Goal: Task Accomplishment & Management: Use online tool/utility

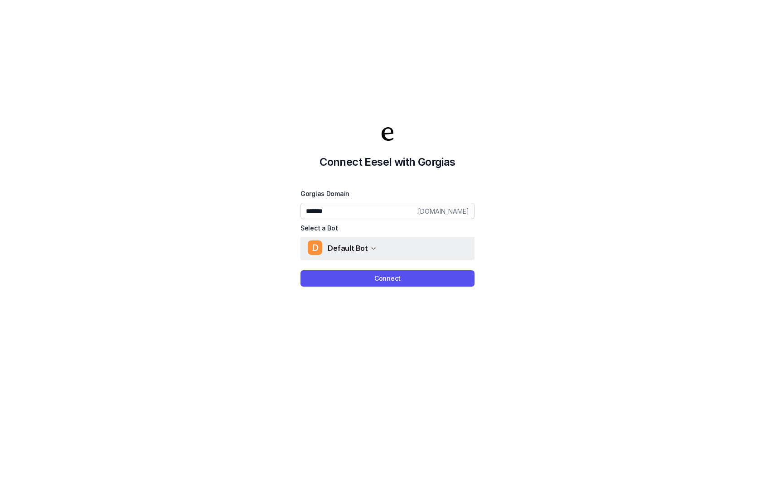
click at [356, 240] on button "D Default Bot" at bounding box center [387, 248] width 174 height 22
click at [356, 246] on span "Default Bot" at bounding box center [348, 248] width 40 height 13
click at [353, 287] on div "Connect Eesel with Gorgias Gorgias Domain ******* .[DOMAIN_NAME] Select a Bot D…" at bounding box center [387, 206] width 775 height 484
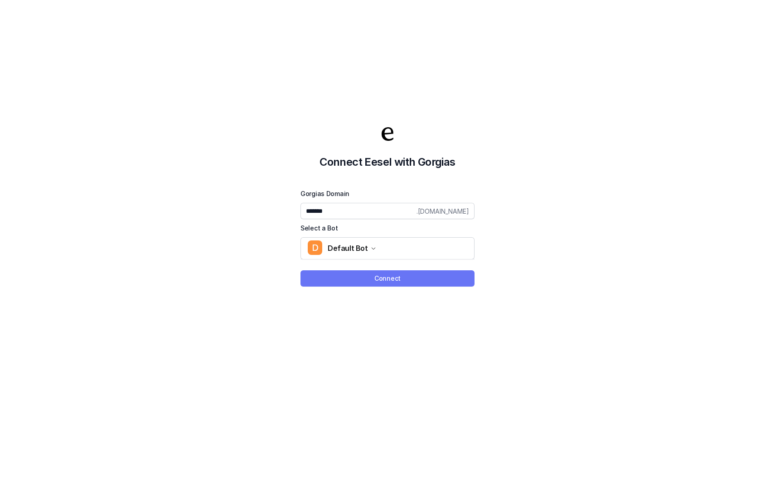
click at [351, 279] on button "Connect" at bounding box center [387, 278] width 174 height 16
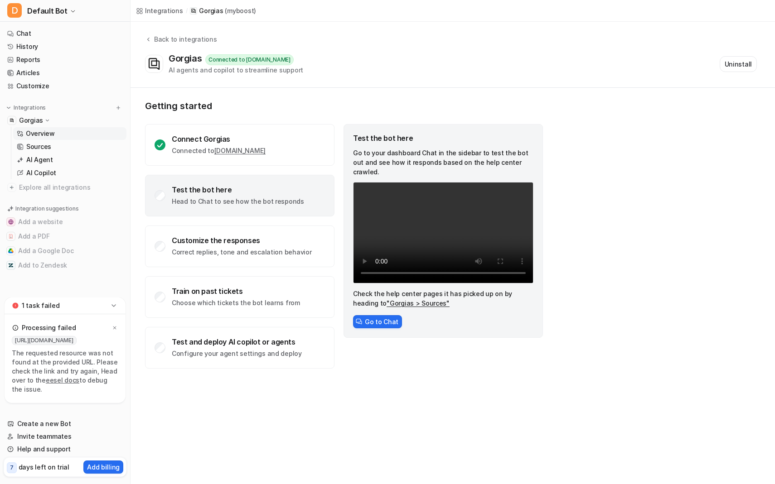
click at [40, 473] on div "7 days left on trial" at bounding box center [38, 467] width 63 height 13
click at [46, 161] on p "AI Agent" at bounding box center [39, 159] width 27 height 9
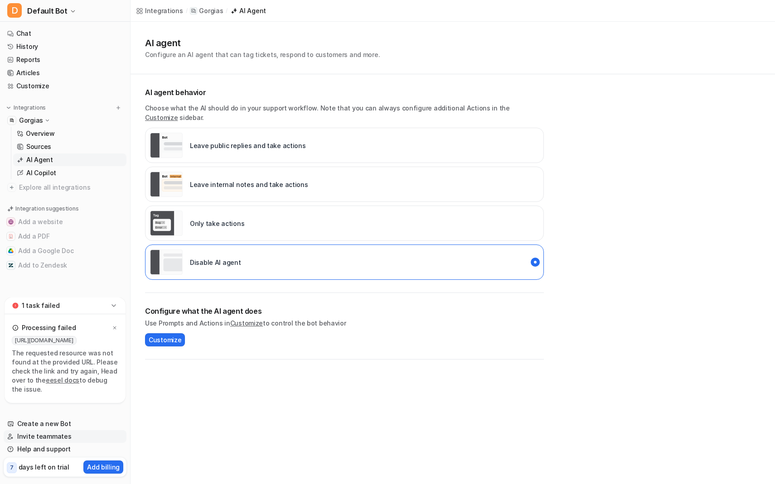
click at [42, 439] on link "Invite teammates" at bounding box center [65, 436] width 123 height 13
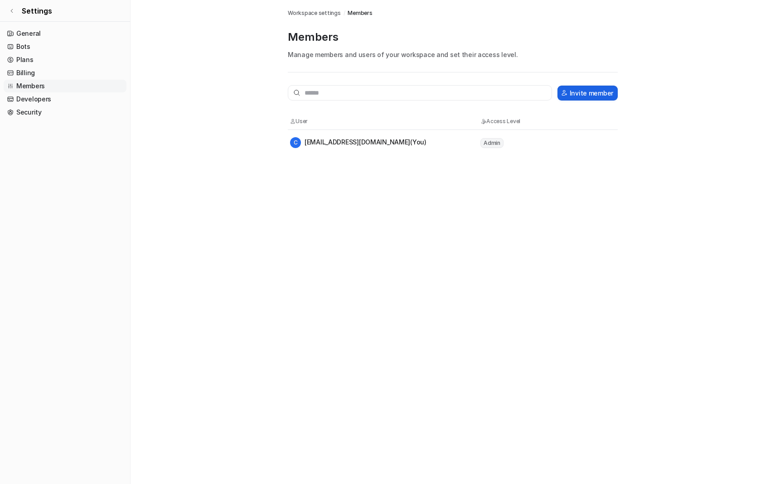
click at [584, 92] on button "Invite member" at bounding box center [587, 93] width 60 height 15
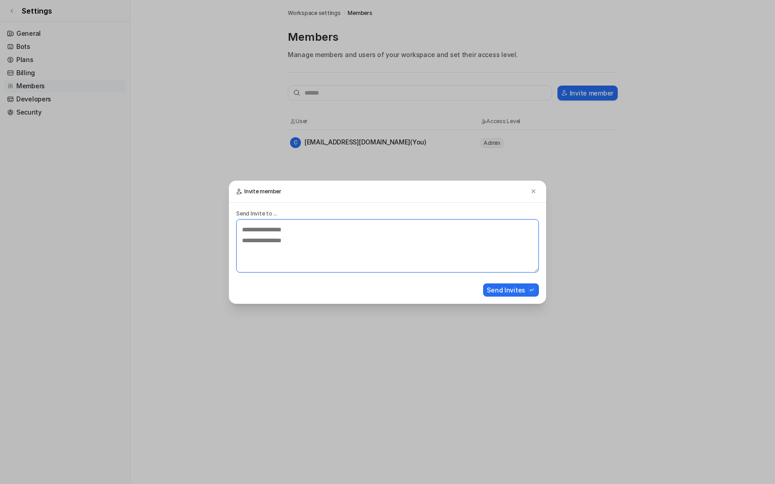
click at [312, 227] on textarea at bounding box center [387, 245] width 303 height 53
type textarea "**********"
click at [517, 289] on button "Send Invites" at bounding box center [511, 290] width 56 height 13
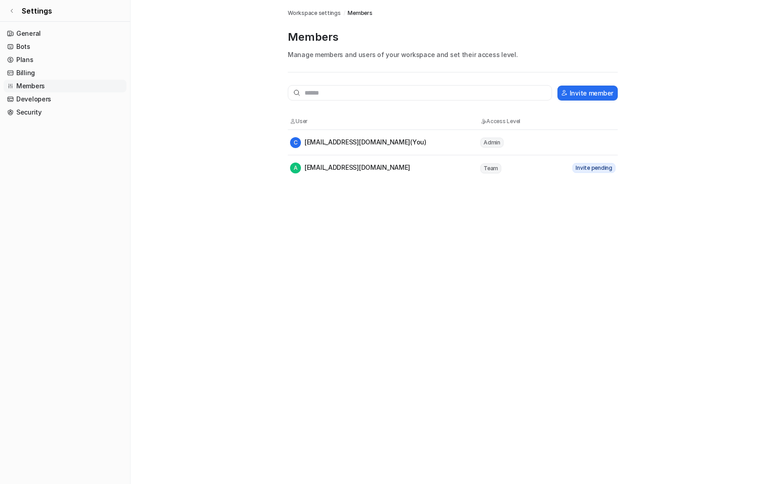
click at [312, 13] on span "Workspace settings" at bounding box center [314, 13] width 53 height 8
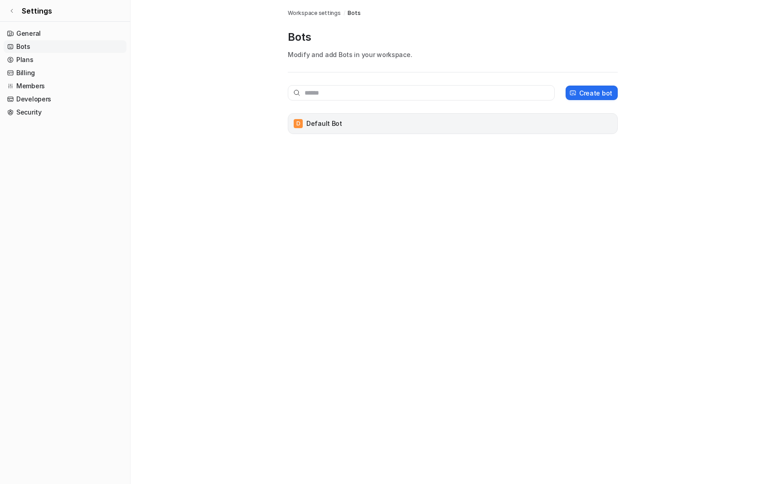
click at [331, 126] on p "Default Bot" at bounding box center [324, 123] width 36 height 9
click at [351, 14] on span "Bots" at bounding box center [354, 13] width 13 height 8
click at [42, 59] on link "Plans" at bounding box center [65, 59] width 123 height 13
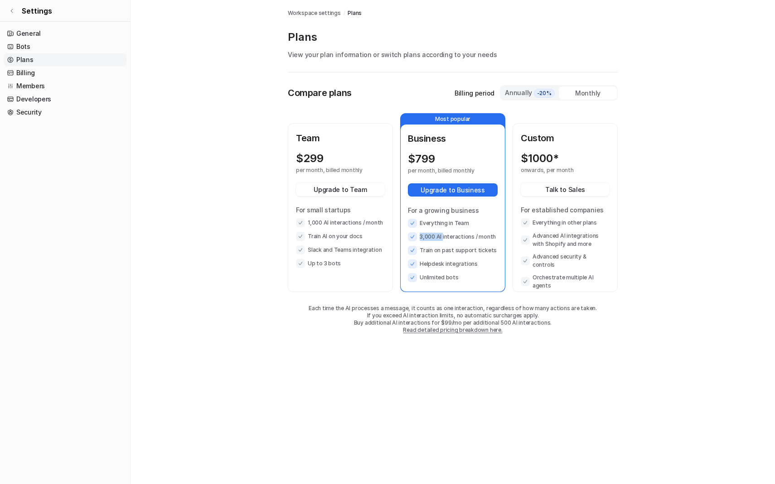
drag, startPoint x: 442, startPoint y: 237, endPoint x: 404, endPoint y: 236, distance: 38.1
click at [404, 236] on div "Business $ 799 per month, billed monthly Upgrade to Business For a growing busi…" at bounding box center [453, 208] width 104 height 167
click at [443, 236] on li "3,000 AI interactions / month" at bounding box center [453, 236] width 90 height 9
drag, startPoint x: 443, startPoint y: 236, endPoint x: 410, endPoint y: 236, distance: 32.6
click at [410, 236] on li "3,000 AI interactions / month" at bounding box center [453, 236] width 90 height 9
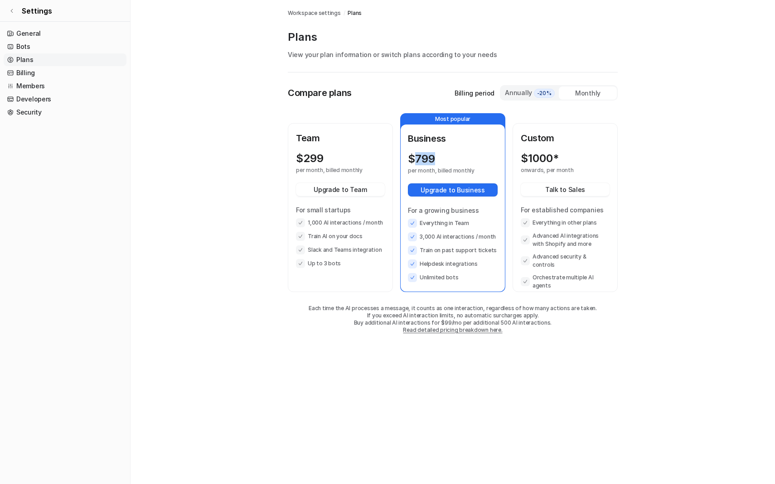
drag, startPoint x: 435, startPoint y: 153, endPoint x: 412, endPoint y: 152, distance: 23.1
click at [412, 153] on div "$ 799" at bounding box center [444, 159] width 73 height 13
click at [438, 139] on p "Business" at bounding box center [453, 139] width 90 height 14
click at [38, 46] on link "Bots" at bounding box center [65, 46] width 123 height 13
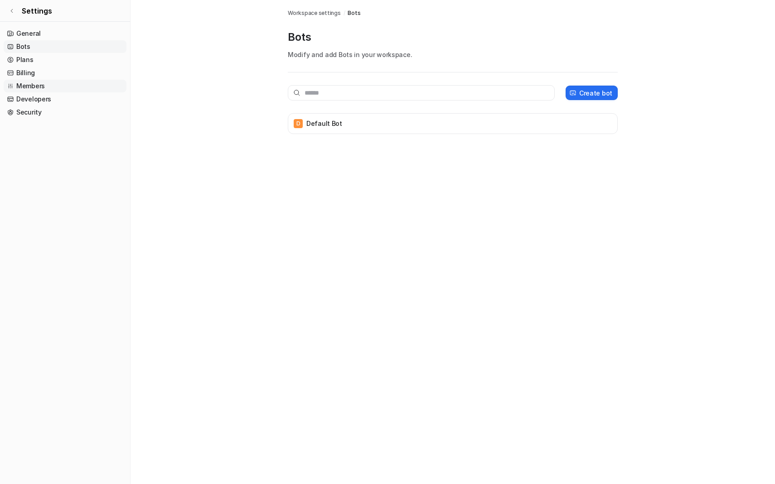
click at [25, 86] on link "Members" at bounding box center [65, 86] width 123 height 13
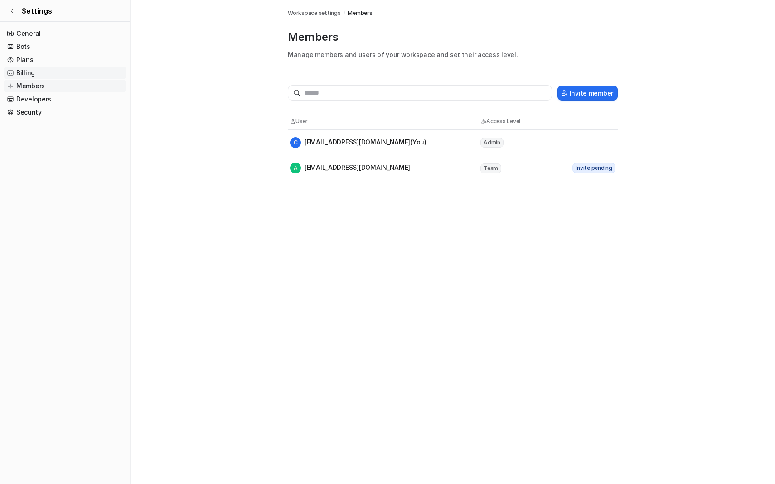
click at [26, 72] on link "Billing" at bounding box center [65, 73] width 123 height 13
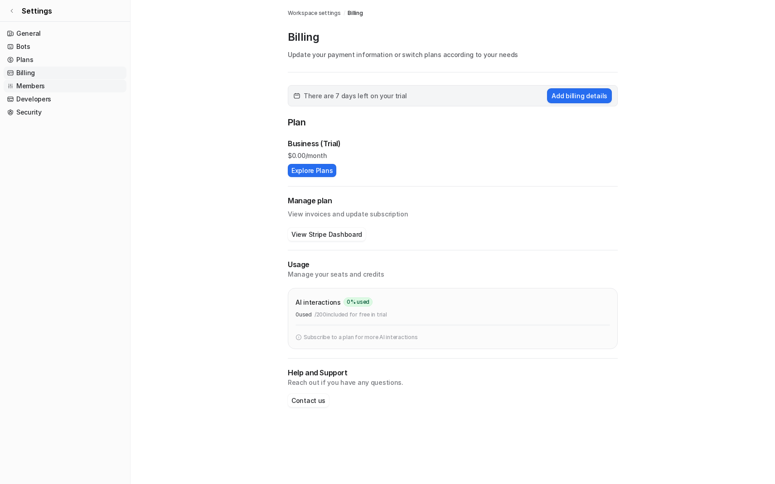
click at [33, 84] on link "Members" at bounding box center [65, 86] width 123 height 13
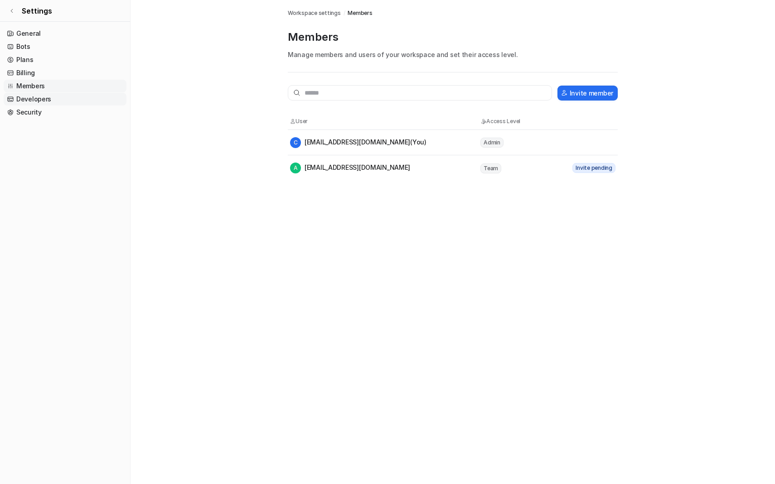
click at [32, 97] on link "Developers" at bounding box center [65, 99] width 123 height 13
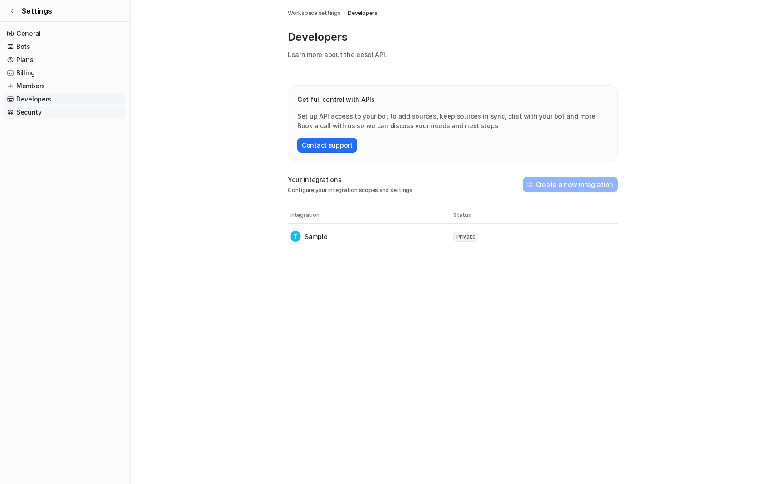
click at [31, 111] on link "Security" at bounding box center [65, 112] width 123 height 13
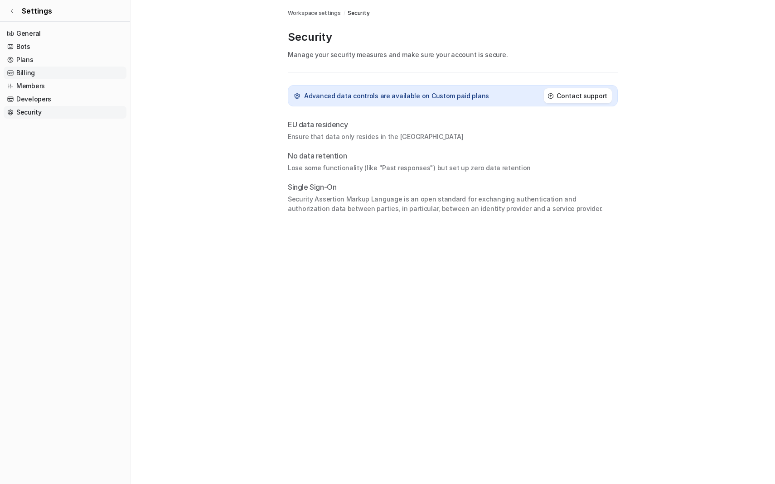
click at [32, 68] on link "Billing" at bounding box center [65, 73] width 123 height 13
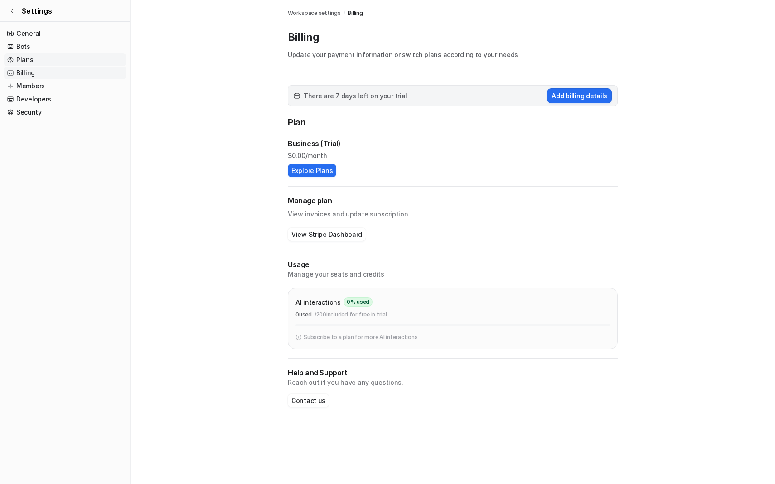
click at [32, 57] on link "Plans" at bounding box center [65, 59] width 123 height 13
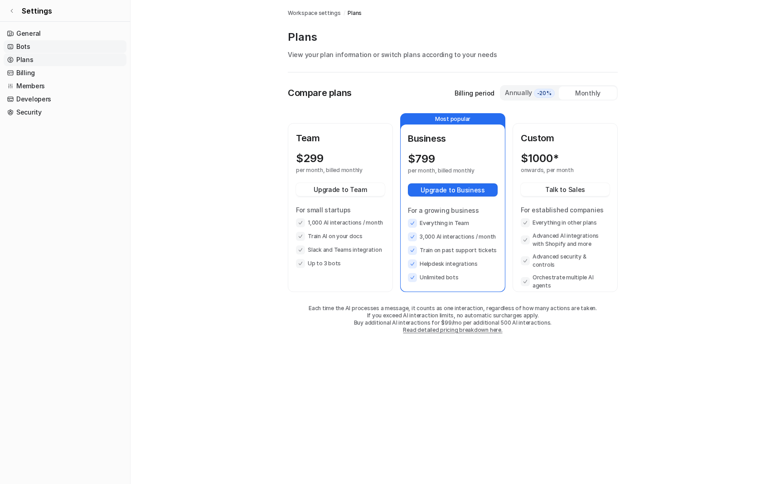
click at [32, 49] on link "Bots" at bounding box center [65, 46] width 123 height 13
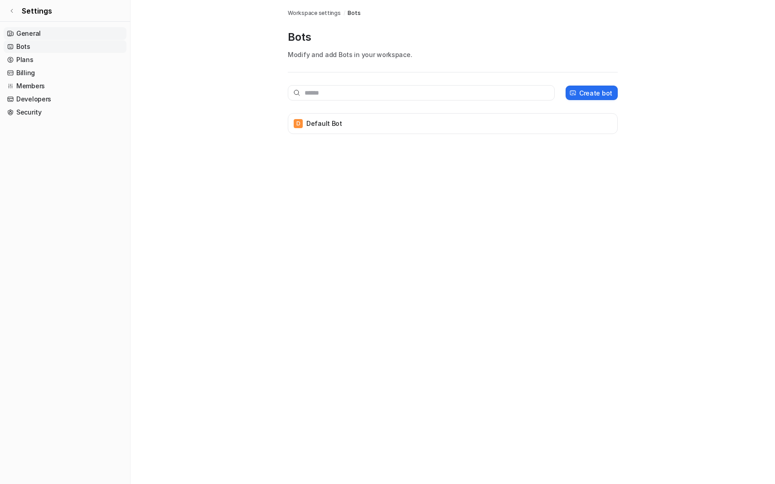
click at [30, 32] on link "General" at bounding box center [65, 33] width 123 height 13
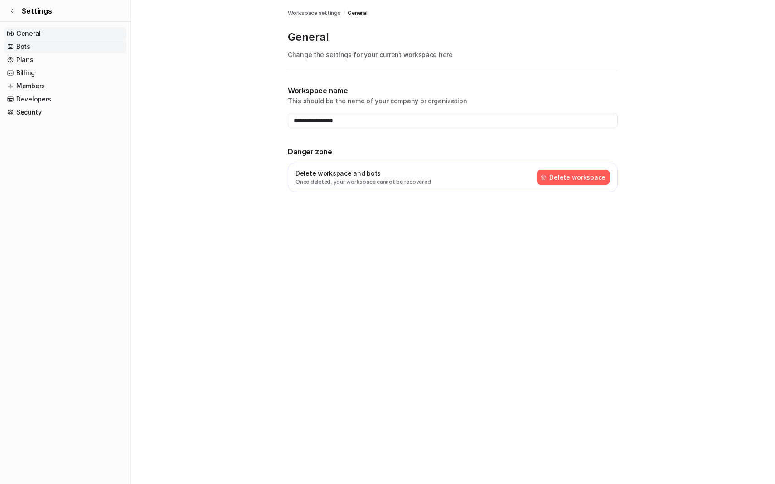
click at [26, 43] on link "Bots" at bounding box center [65, 46] width 123 height 13
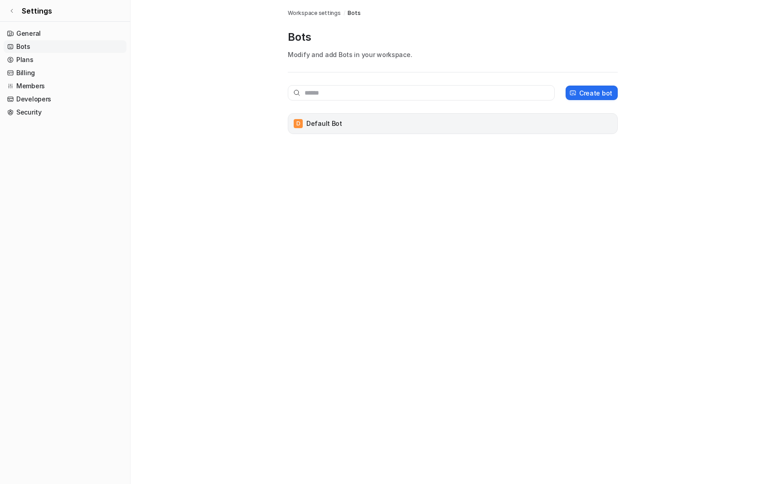
click at [339, 118] on div "D Default Bot" at bounding box center [453, 123] width 322 height 13
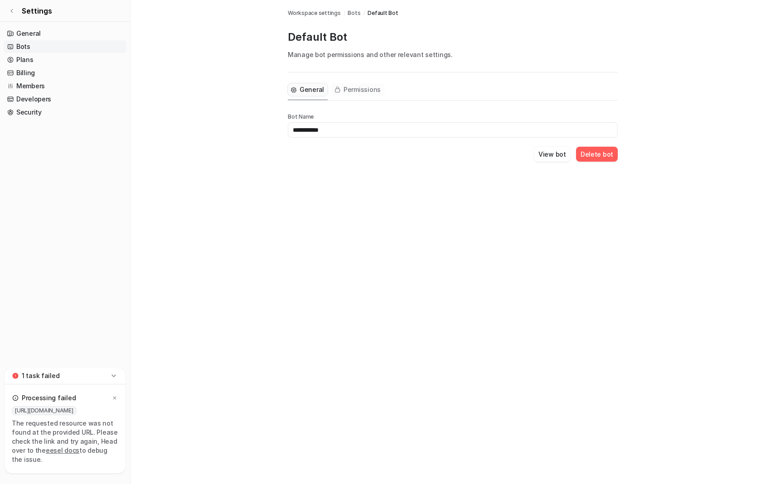
click at [351, 91] on span "Permissions" at bounding box center [361, 89] width 37 height 9
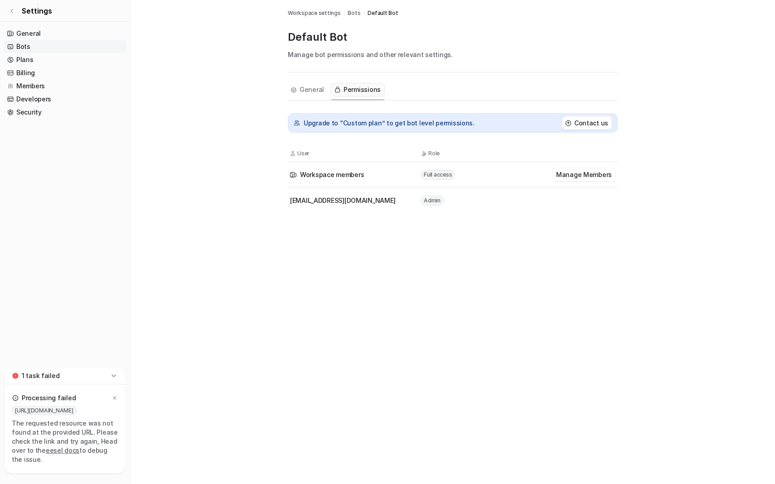
click at [302, 97] on div "General" at bounding box center [308, 91] width 40 height 16
click at [25, 58] on link "Plans" at bounding box center [65, 59] width 123 height 13
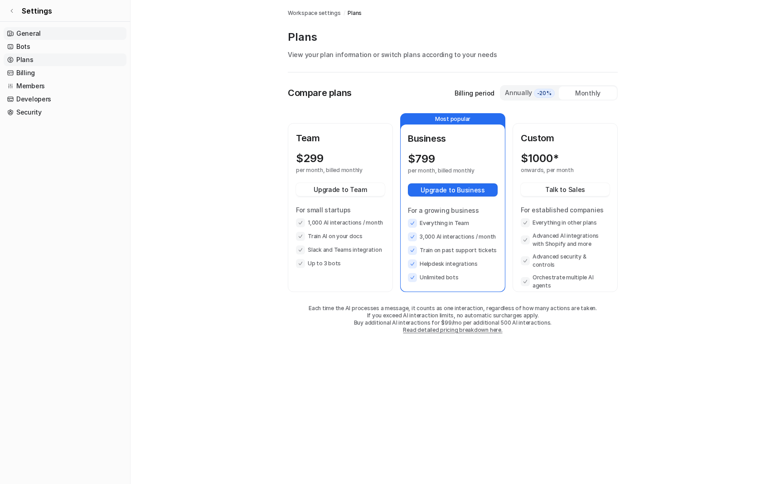
click at [33, 38] on link "General" at bounding box center [65, 33] width 123 height 13
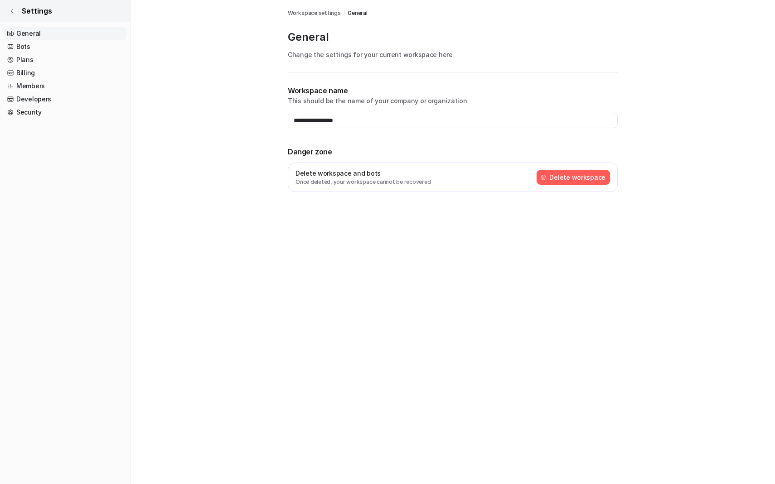
click at [23, 9] on span "Settings" at bounding box center [37, 10] width 30 height 11
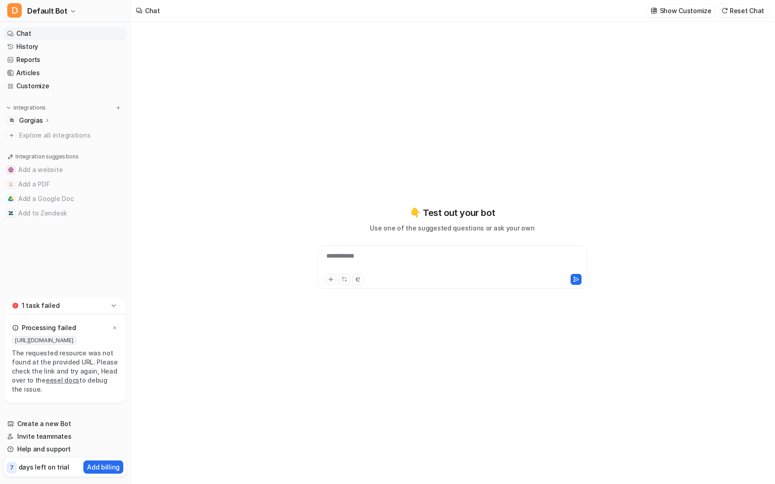
click at [36, 120] on p "Gorgias" at bounding box center [31, 120] width 24 height 9
click at [42, 155] on link "AI Agent" at bounding box center [69, 160] width 113 height 13
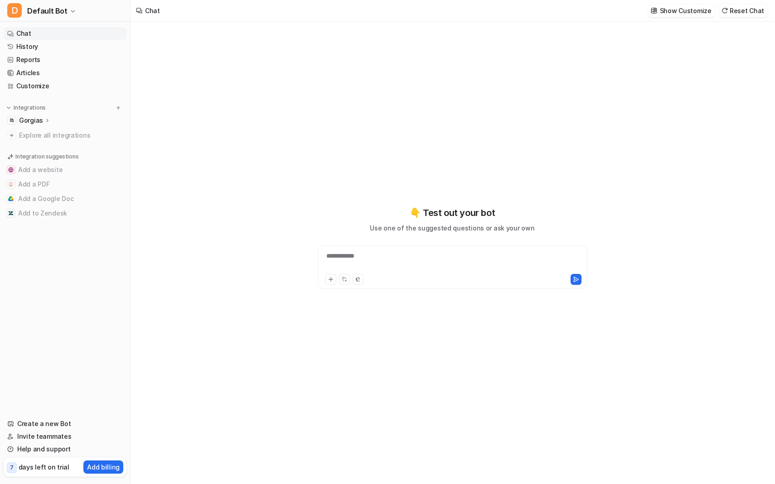
type textarea "**********"
click at [34, 76] on link "Articles" at bounding box center [65, 73] width 123 height 13
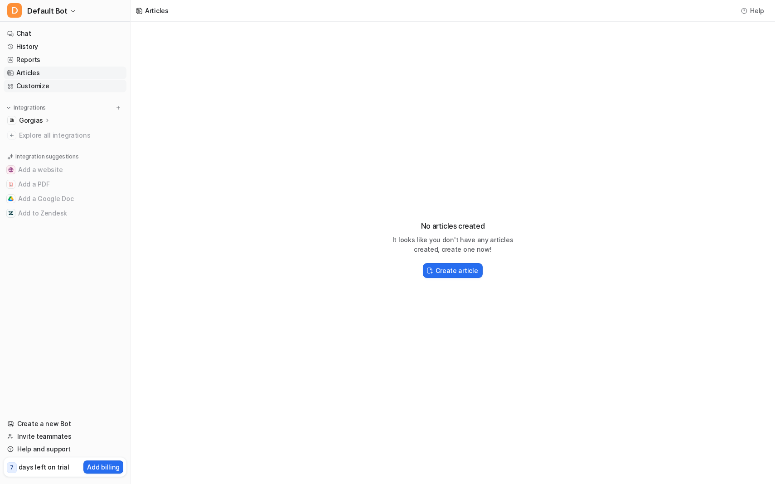
click at [32, 87] on link "Customize" at bounding box center [65, 86] width 123 height 13
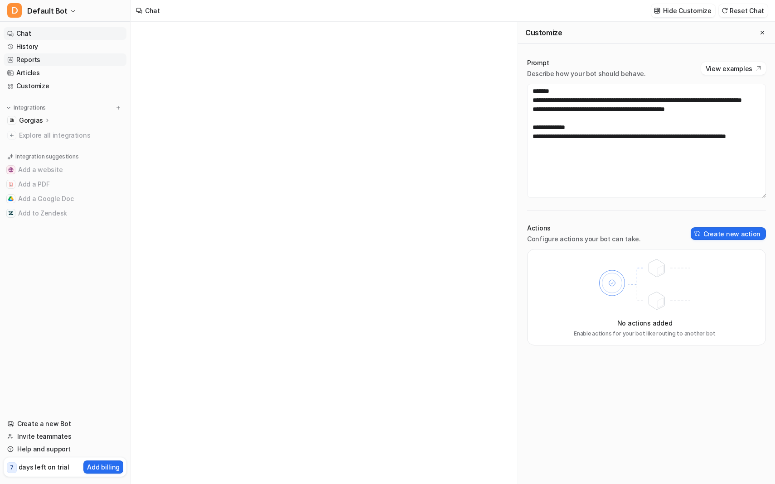
click at [38, 53] on ul "Chat History Reports Articles Customize" at bounding box center [65, 59] width 123 height 65
click at [38, 61] on link "Reports" at bounding box center [65, 59] width 123 height 13
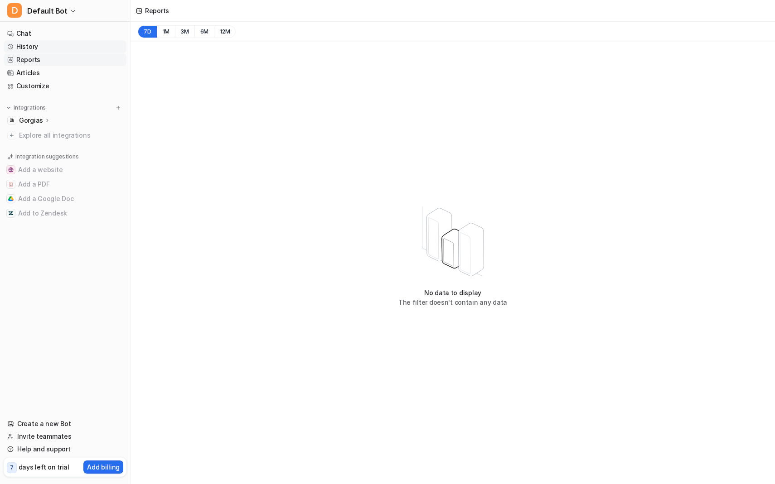
click at [29, 48] on link "History" at bounding box center [65, 46] width 123 height 13
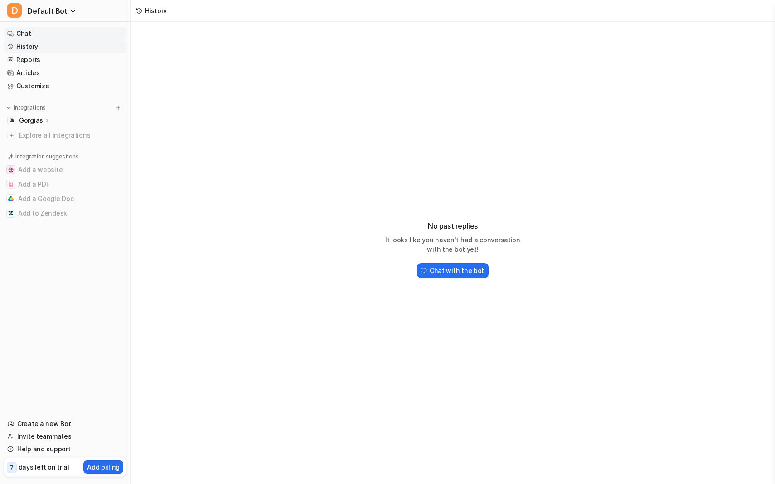
click at [28, 32] on link "Chat" at bounding box center [65, 33] width 123 height 13
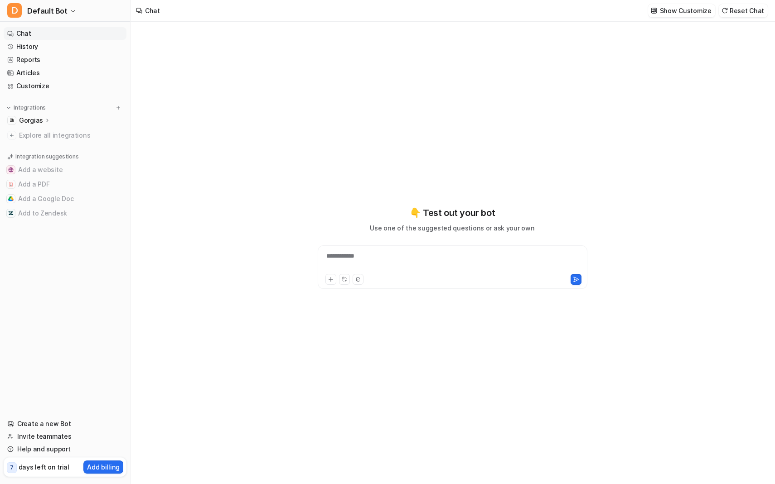
click at [25, 124] on p "Gorgias" at bounding box center [31, 120] width 24 height 9
click at [31, 140] on div "Overview Sources AI Agent AI Copilot" at bounding box center [69, 153] width 116 height 53
click at [31, 134] on p "Overview" at bounding box center [40, 133] width 29 height 9
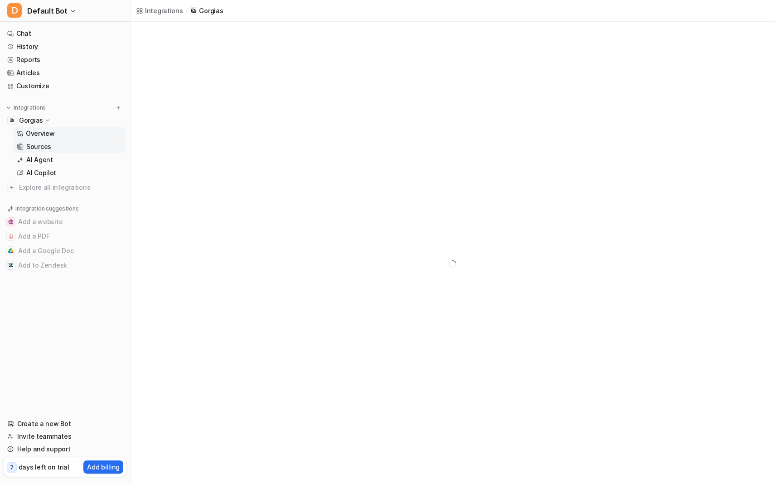
click at [43, 151] on link "Sources" at bounding box center [69, 146] width 113 height 13
click at [43, 160] on p "AI Agent" at bounding box center [39, 159] width 27 height 9
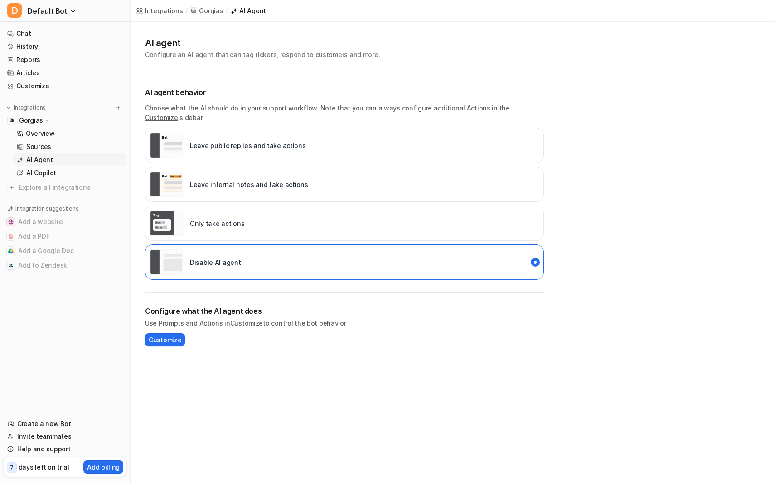
click at [232, 140] on div "Leave public replies and take actions" at bounding box center [228, 145] width 156 height 25
click at [169, 335] on span "Customize" at bounding box center [165, 340] width 33 height 10
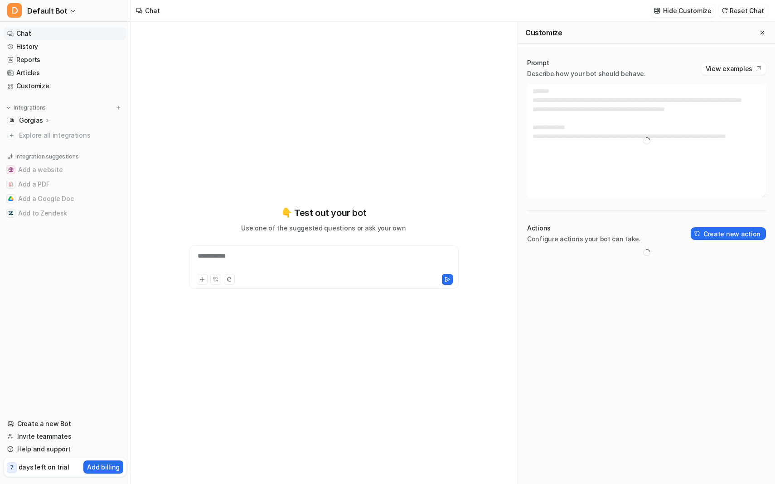
type textarea "**********"
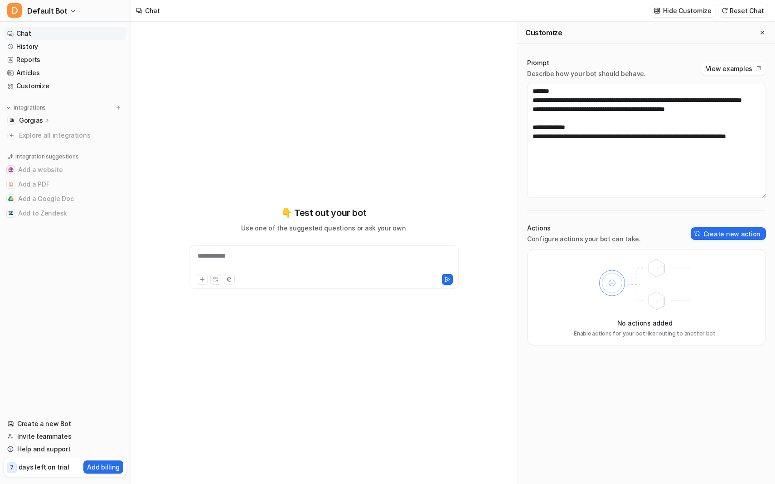
click at [41, 118] on p "Gorgias" at bounding box center [31, 120] width 24 height 9
click at [46, 161] on p "AI Agent" at bounding box center [39, 159] width 27 height 9
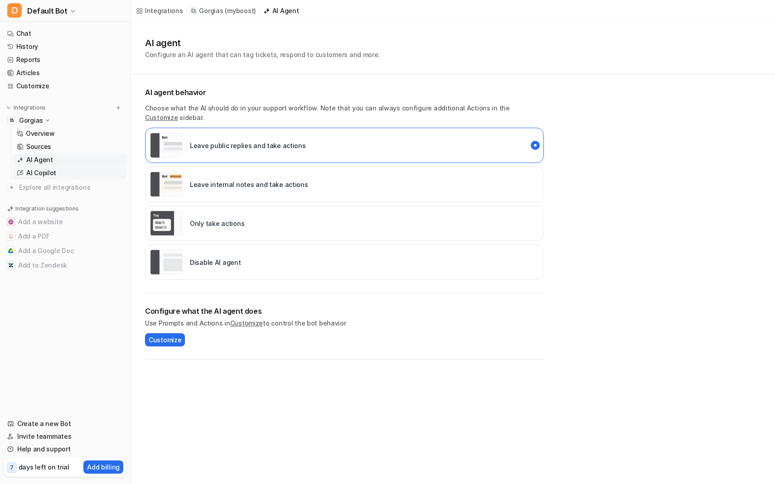
click at [43, 168] on link "AI Copilot" at bounding box center [69, 173] width 113 height 13
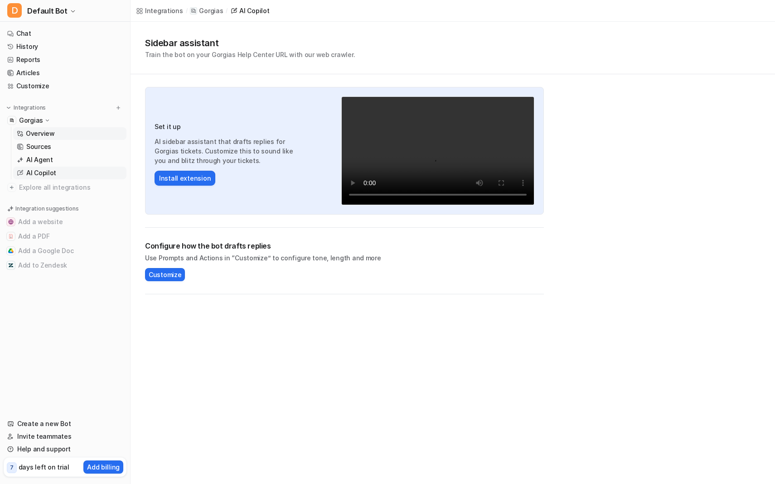
click at [46, 139] on link "Overview" at bounding box center [69, 133] width 113 height 13
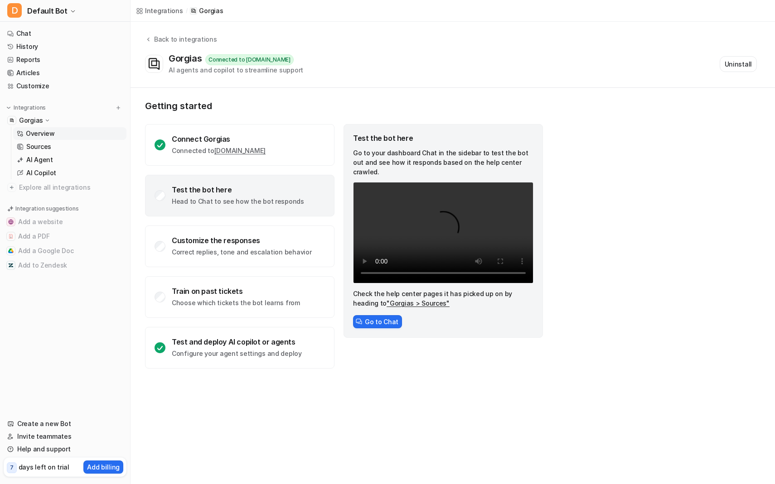
click at [164, 189] on div "Test the bot here Head to Chat to see how the bot responds" at bounding box center [239, 196] width 189 height 42
click at [388, 315] on button "Go to Chat" at bounding box center [377, 321] width 49 height 13
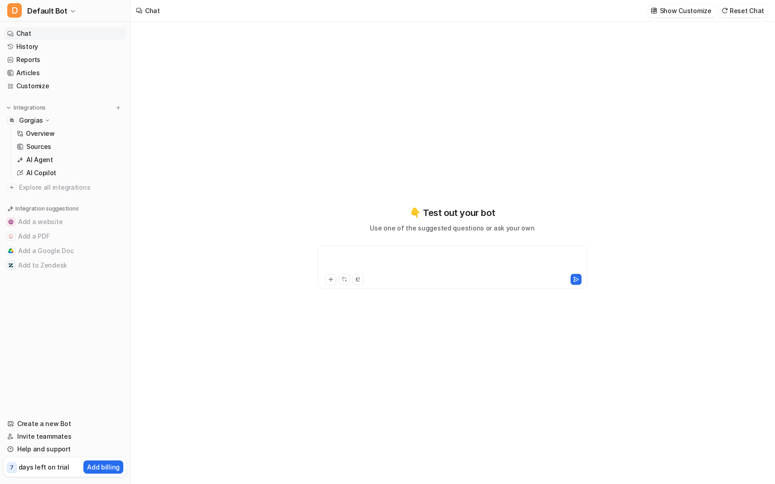
click at [348, 253] on div at bounding box center [452, 261] width 265 height 21
click at [75, 241] on button "Add a PDF" at bounding box center [65, 236] width 123 height 14
click at [72, 236] on button "Add a PDF" at bounding box center [65, 236] width 123 height 14
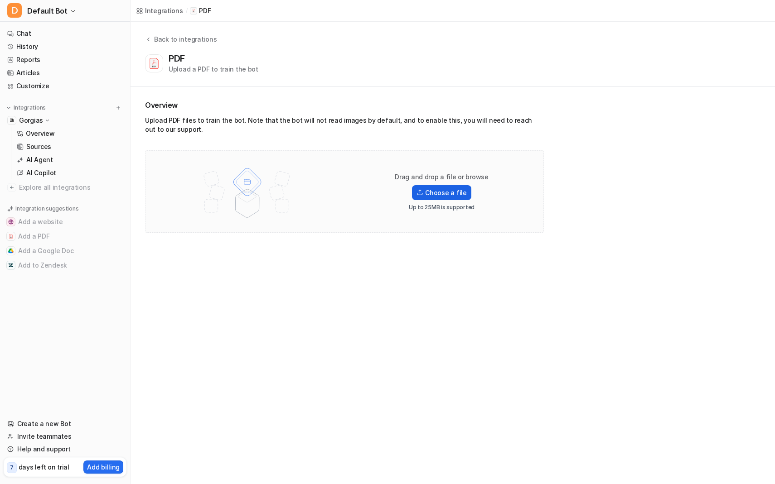
click at [449, 189] on label "Choose a file" at bounding box center [441, 192] width 59 height 15
click at [0, 0] on input "Choose a file" at bounding box center [0, 0] width 0 height 0
click at [434, 182] on label "Choose a file" at bounding box center [441, 180] width 59 height 15
click at [0, 0] on input "Choose a file" at bounding box center [0, 0] width 0 height 0
